Goal: Task Accomplishment & Management: Complete application form

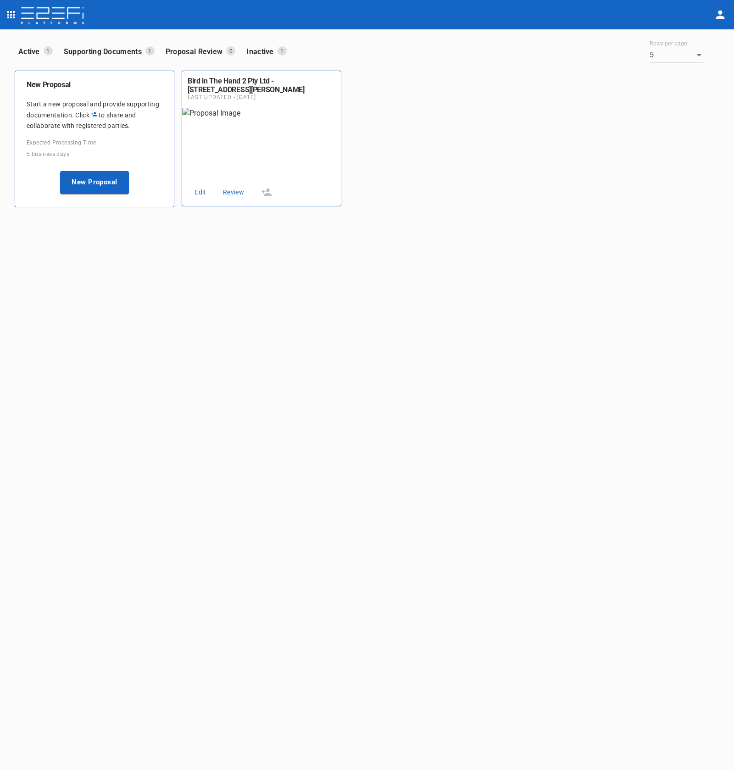
click at [7, 16] on icon "open drawer" at bounding box center [11, 14] width 11 height 11
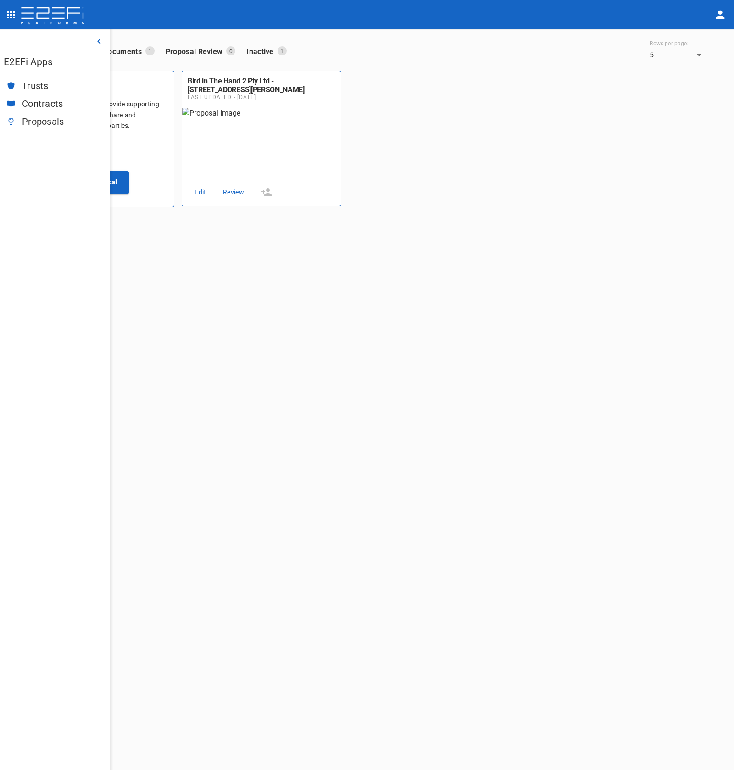
click at [43, 80] on div "Trusts" at bounding box center [55, 86] width 110 height 18
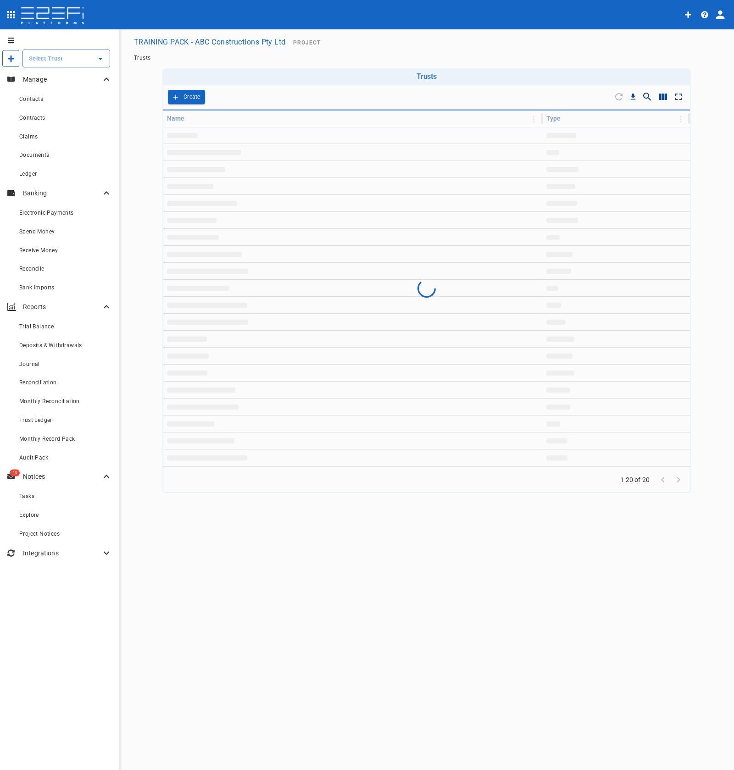
type input "TRAINING PACK - ABC Constructions Pty Ltd"
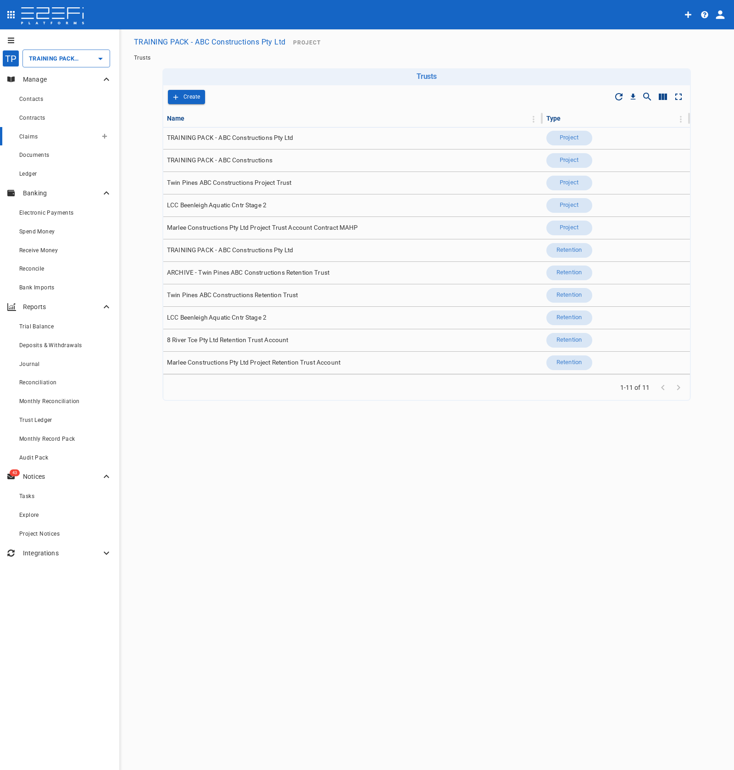
click at [78, 138] on div "Claims" at bounding box center [58, 136] width 78 height 11
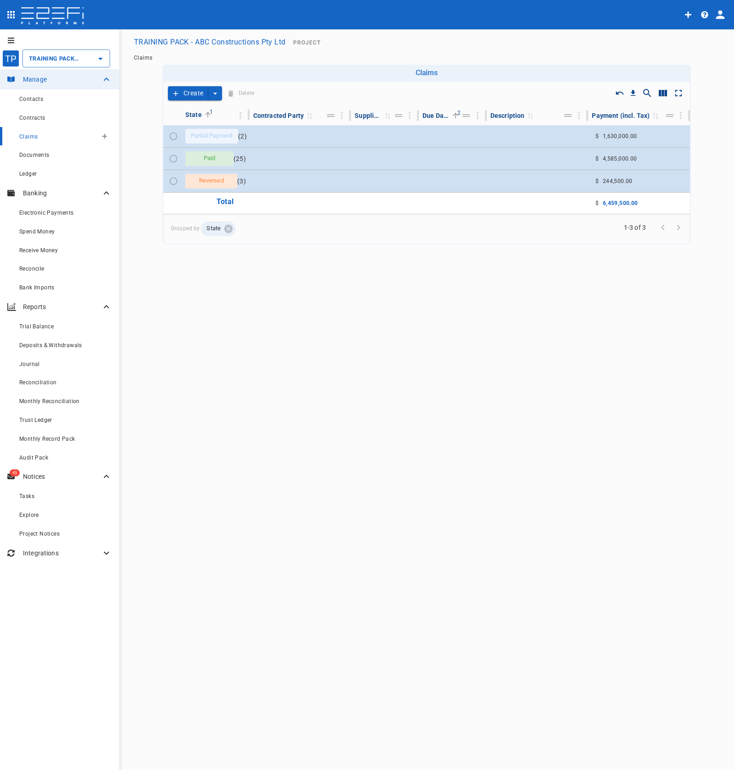
click at [101, 139] on button "button" at bounding box center [104, 136] width 15 height 15
click at [134, 155] on span "Smart Create" at bounding box center [124, 152] width 39 height 11
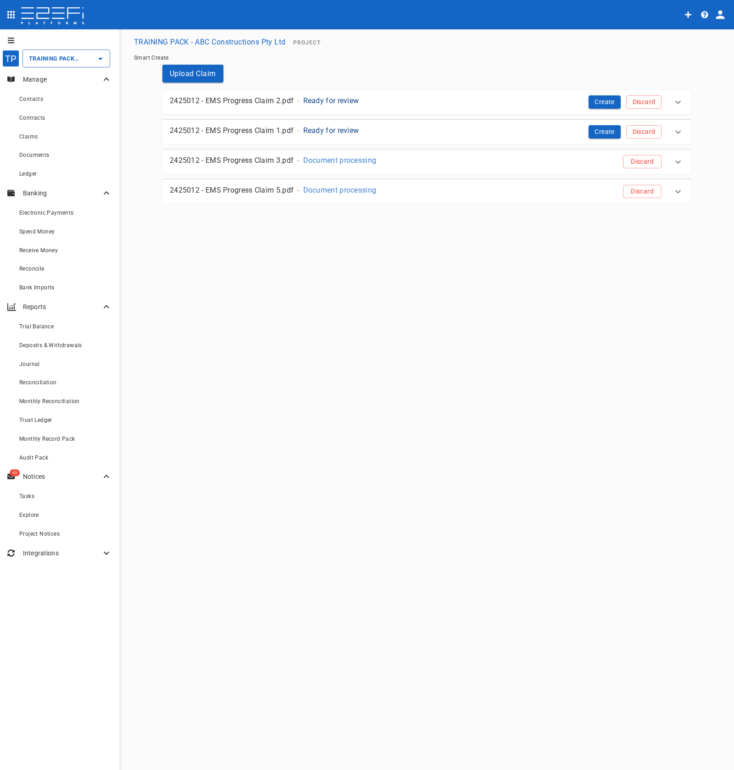
click at [425, 129] on div "2425012 - EMS Progress Claim 1.pdf - Ready for review" at bounding box center [355, 130] width 370 height 11
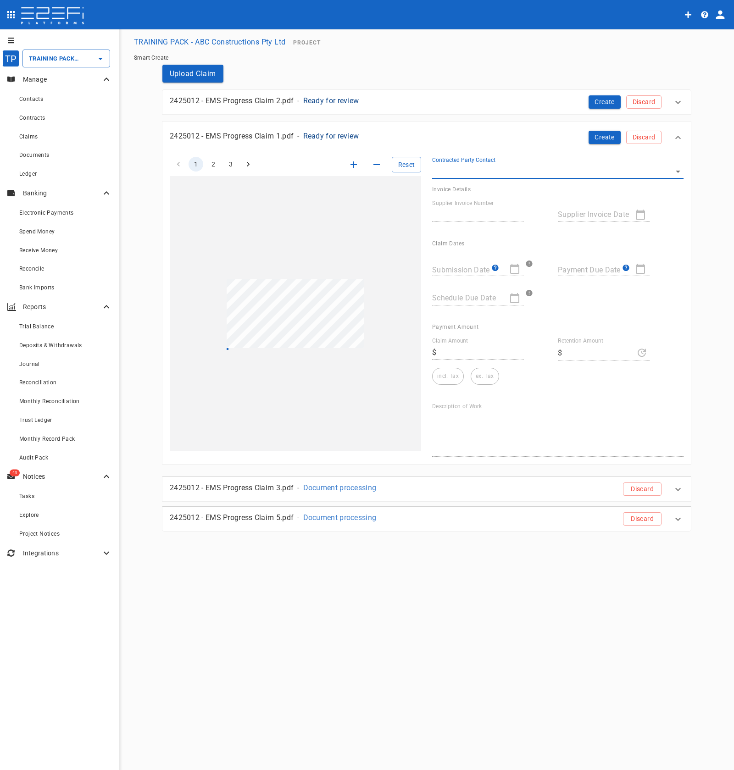
type input "INV-0052"
type input "[DATE]"
type textarea "Enterprise Mechanical Solutions Pty Ltd has claimed payment for the UQ Bio Sust…"
type input "17,150"
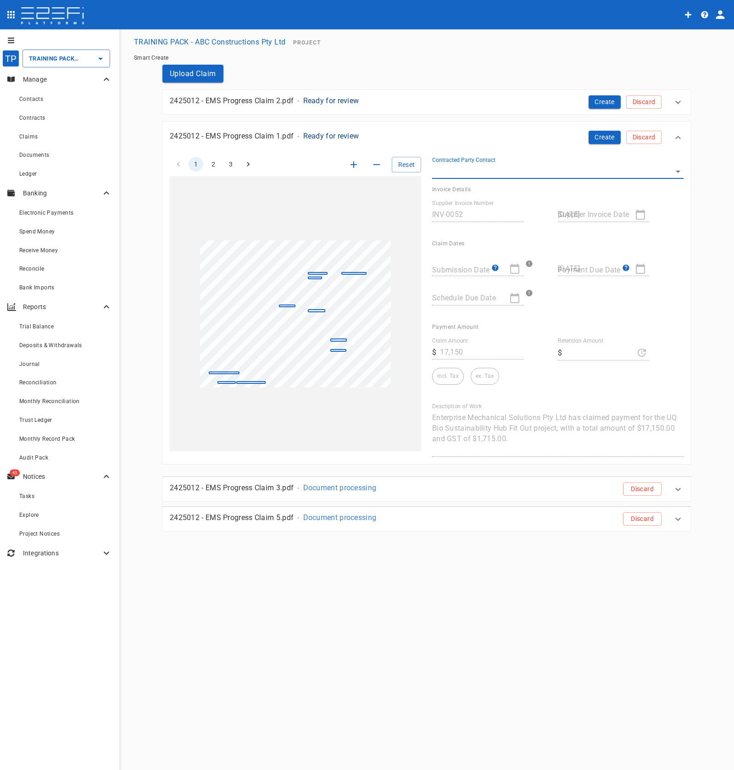
click at [425, 129] on div "2425012 - EMS Progress Claim 1.pdf - Ready for review" at bounding box center [350, 133] width 377 height 21
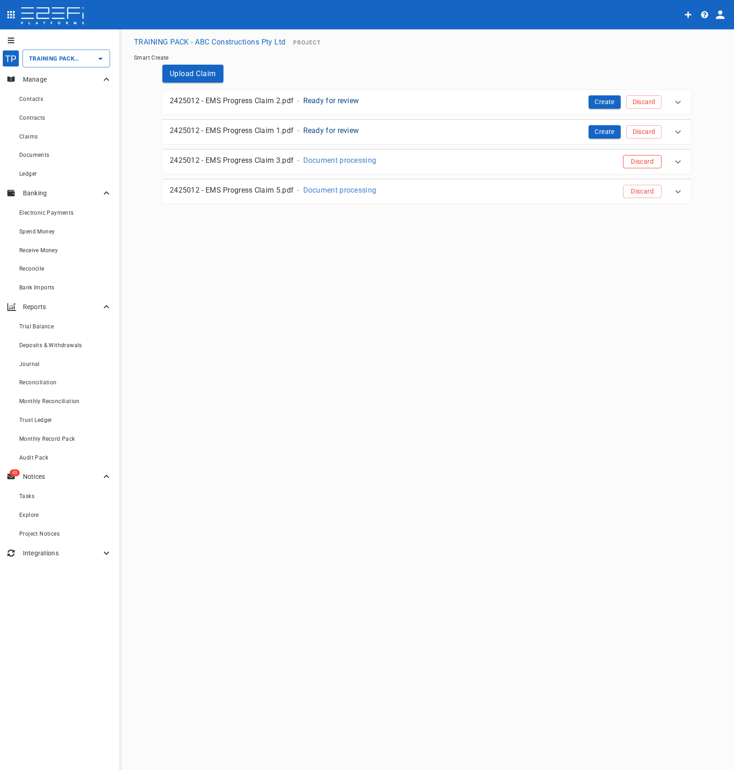
click at [648, 165] on button "Discard" at bounding box center [642, 161] width 39 height 13
click at [648, 166] on button "Discard" at bounding box center [642, 161] width 39 height 13
click at [652, 133] on button "Discard" at bounding box center [643, 131] width 35 height 13
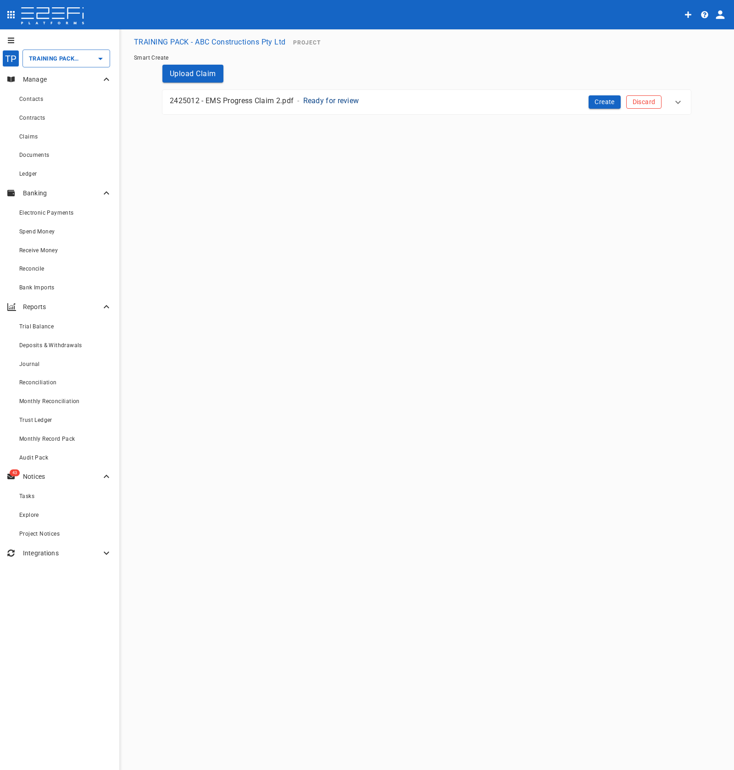
click at [650, 103] on button "Discard" at bounding box center [643, 101] width 35 height 13
click at [496, 74] on div "Upload Claim Upload claim document to continue." at bounding box center [426, 95] width 550 height 60
click at [196, 77] on button "Upload Claim" at bounding box center [192, 74] width 61 height 18
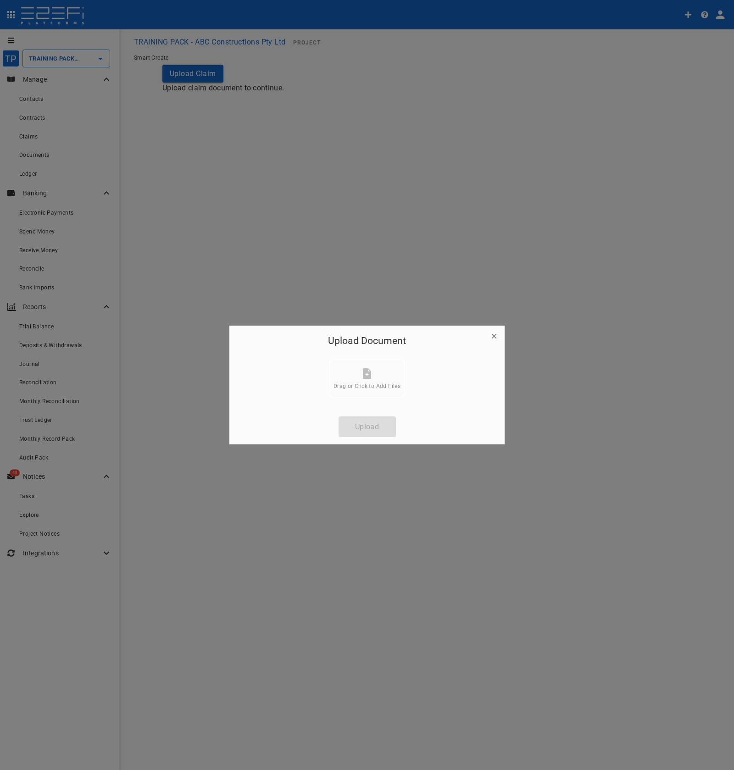
click at [370, 370] on icon at bounding box center [366, 373] width 11 height 11
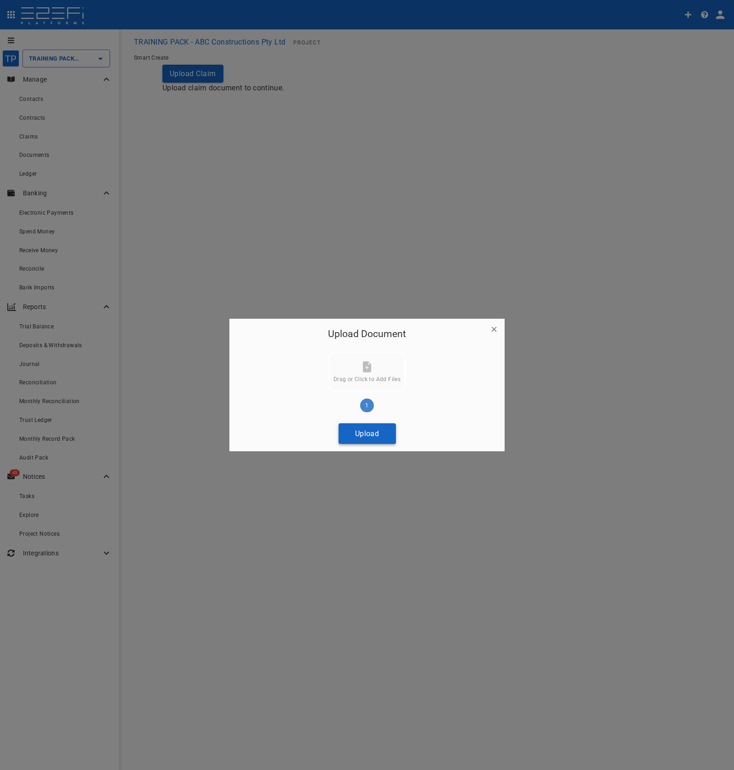
click at [375, 444] on button "Upload" at bounding box center [366, 433] width 57 height 21
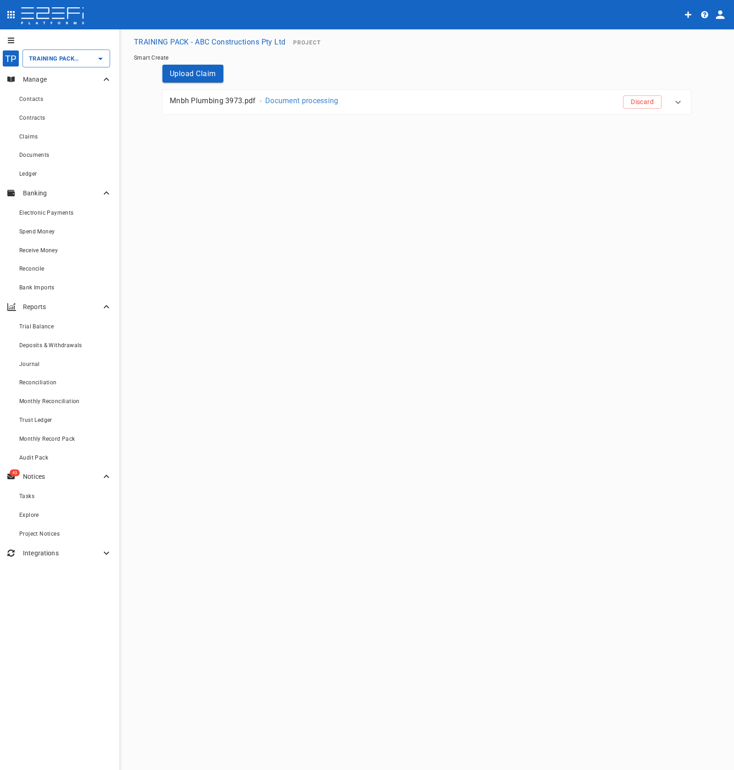
click at [679, 105] on icon at bounding box center [677, 102] width 11 height 11
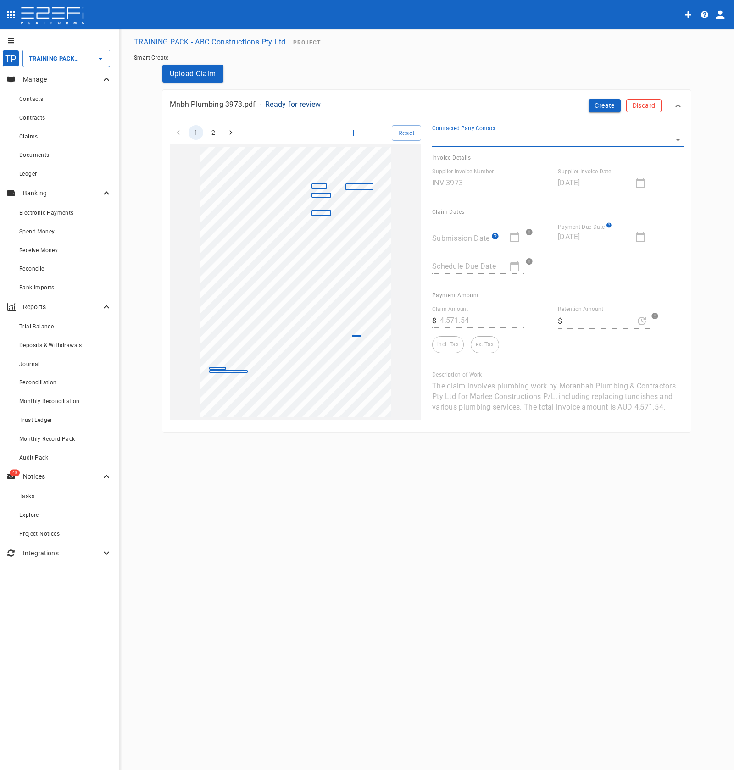
click at [645, 111] on button "Discard" at bounding box center [643, 105] width 35 height 13
